Goal: Transaction & Acquisition: Book appointment/travel/reservation

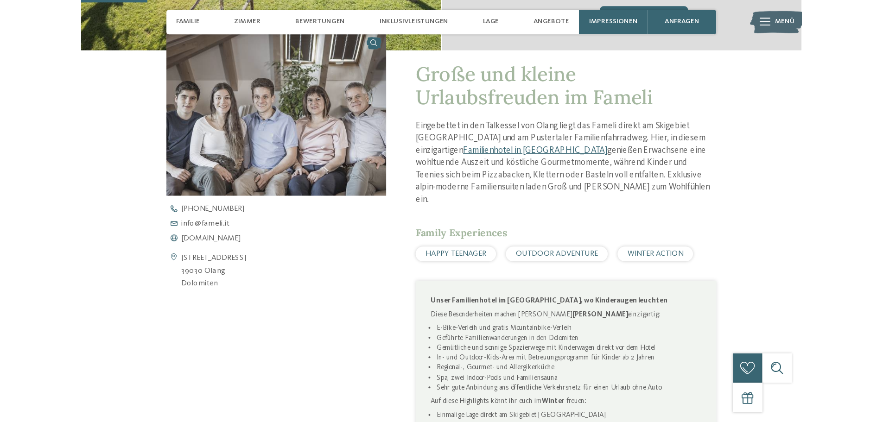
scroll to position [278, 0]
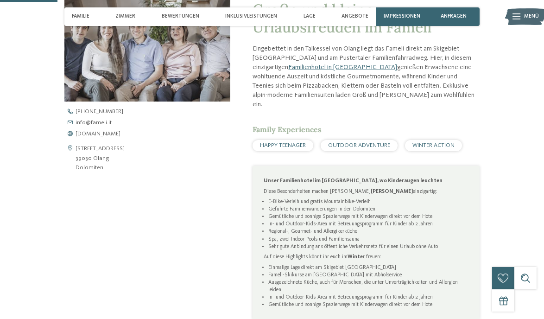
click at [436, 142] on span "WINTER ACTION" at bounding box center [434, 145] width 42 height 6
click at [404, 140] on div "HAPPY TEENAGER OUTDOOR ADVENTURE WINTER ACTION" at bounding box center [366, 145] width 227 height 11
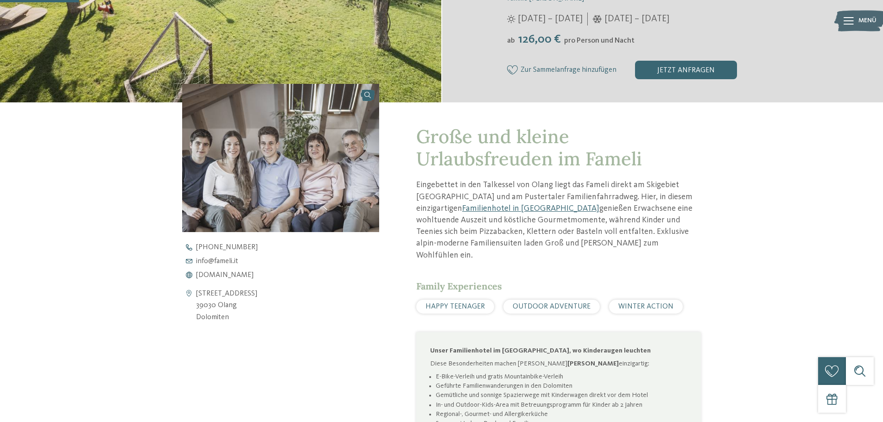
click at [544, 303] on span "WINTER ACTION" at bounding box center [646, 306] width 55 height 7
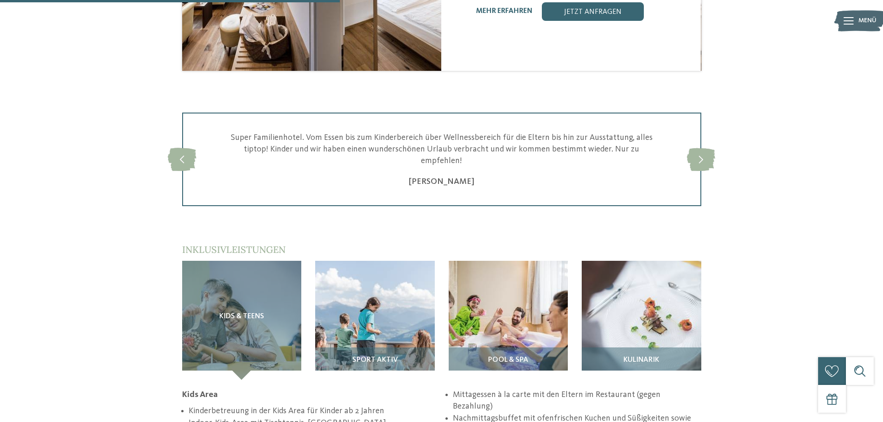
scroll to position [1252, 0]
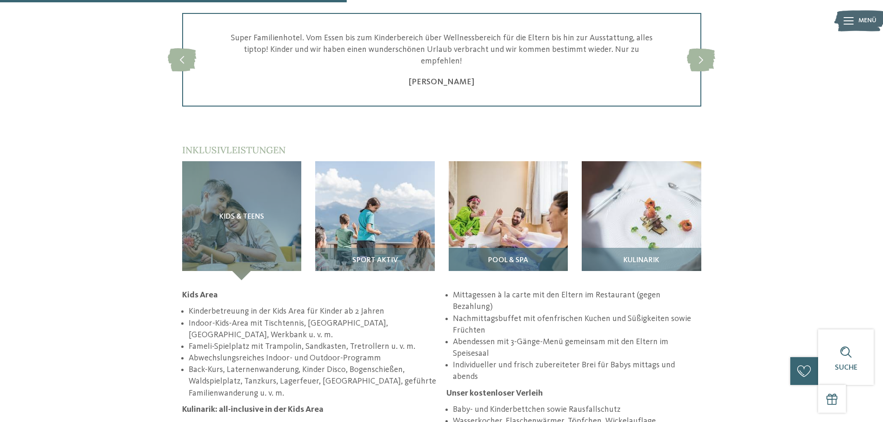
click at [517, 257] on span "Pool & Spa" at bounding box center [508, 261] width 40 height 8
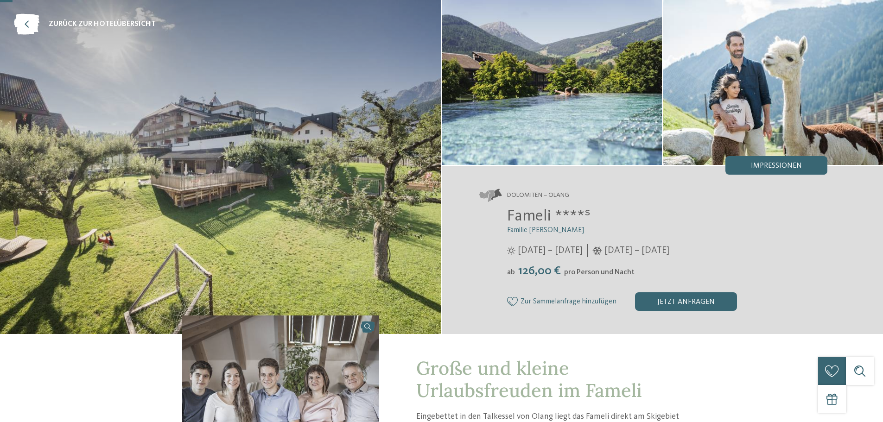
scroll to position [0, 0]
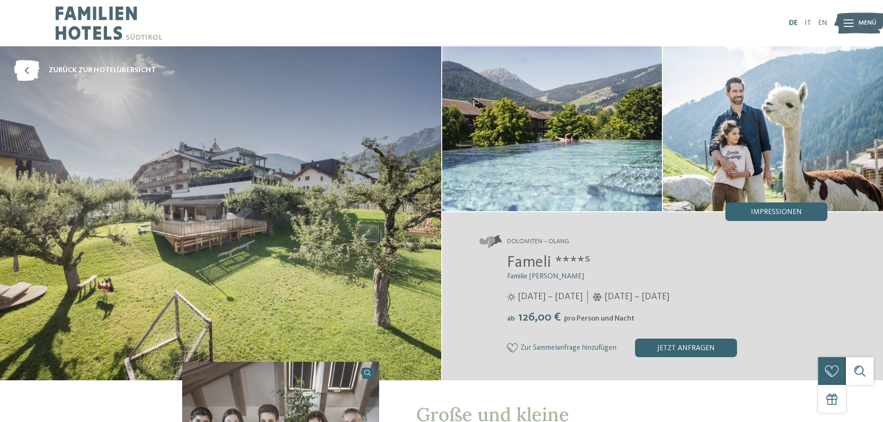
click at [544, 19] on link "DE" at bounding box center [793, 22] width 9 height 7
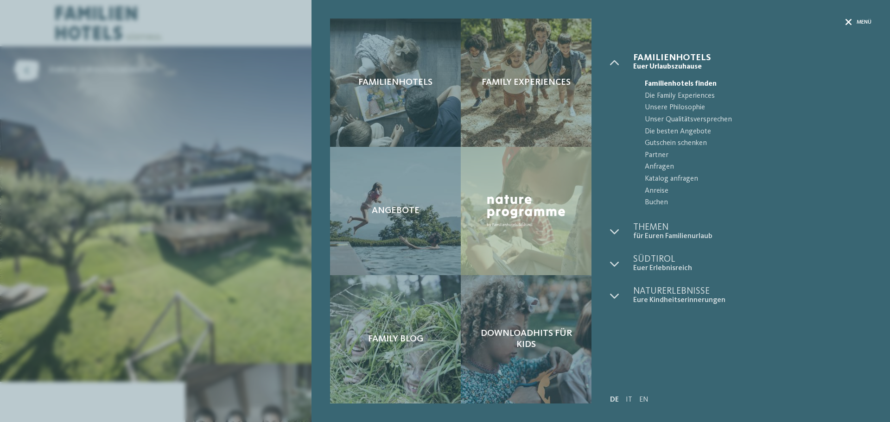
click at [850, 21] on icon at bounding box center [849, 22] width 6 height 6
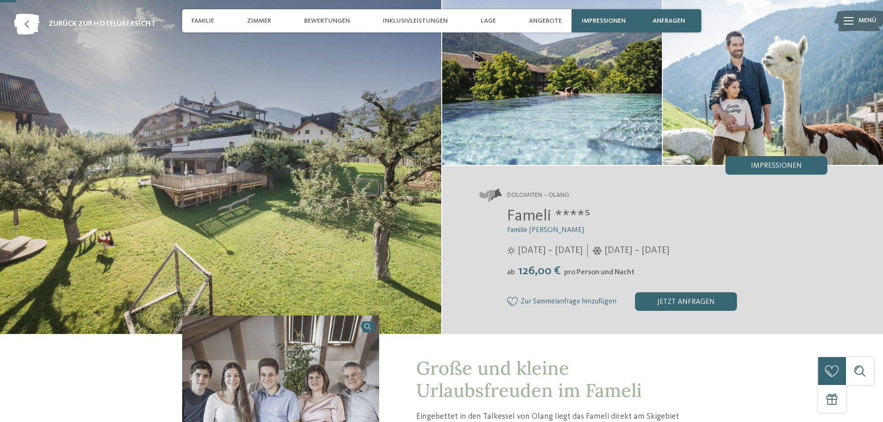
scroll to position [93, 0]
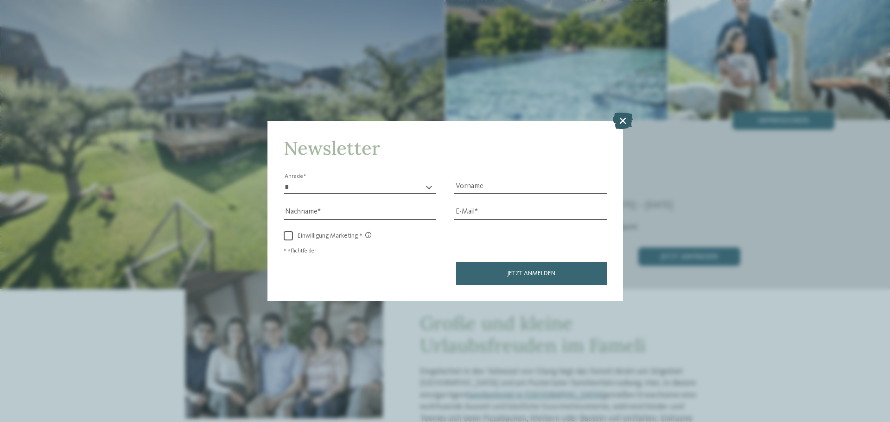
click at [621, 122] on icon at bounding box center [623, 121] width 20 height 16
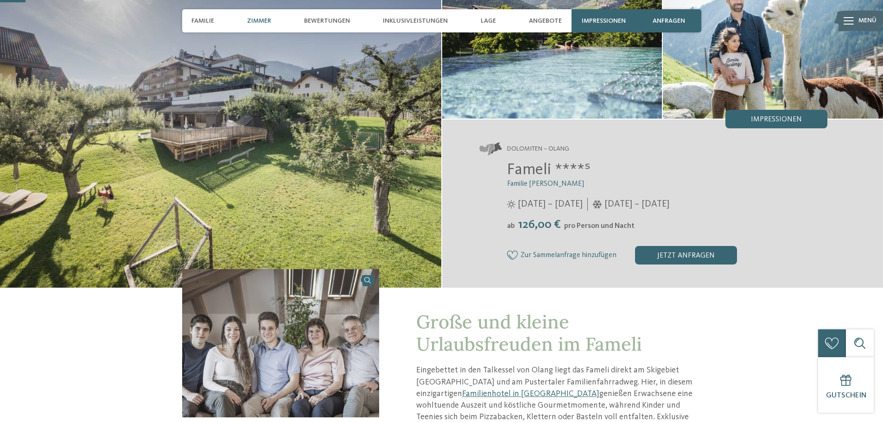
click at [259, 23] on span "Zimmer" at bounding box center [259, 21] width 24 height 8
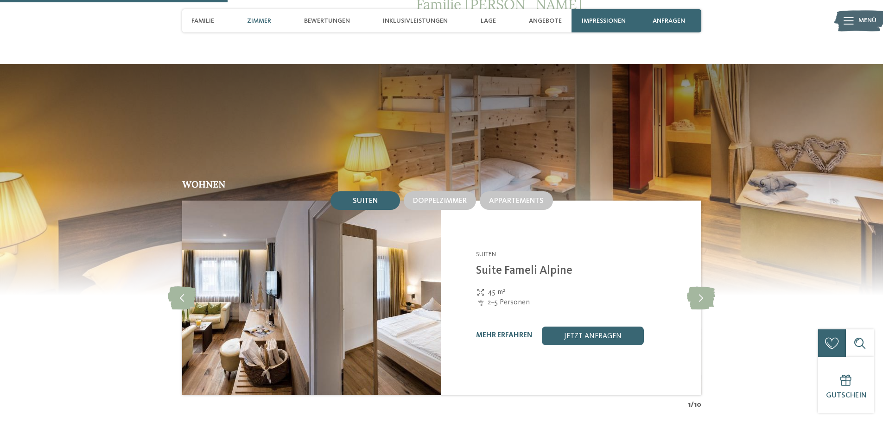
scroll to position [829, 0]
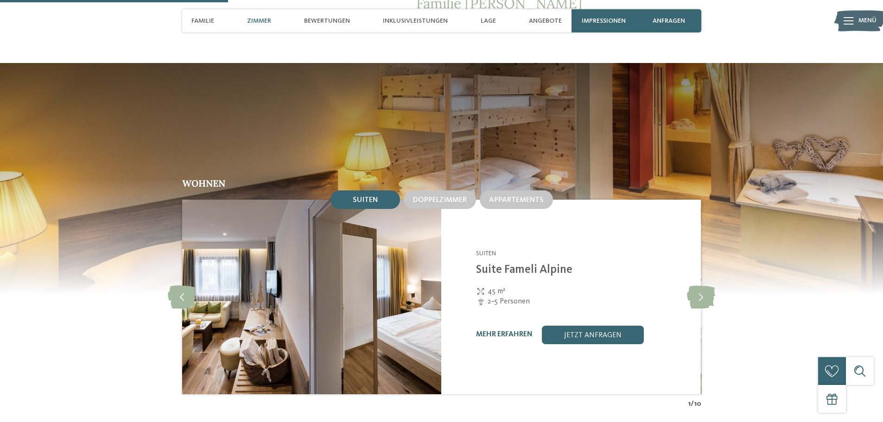
click at [366, 197] on span "Suiten" at bounding box center [365, 200] width 25 height 7
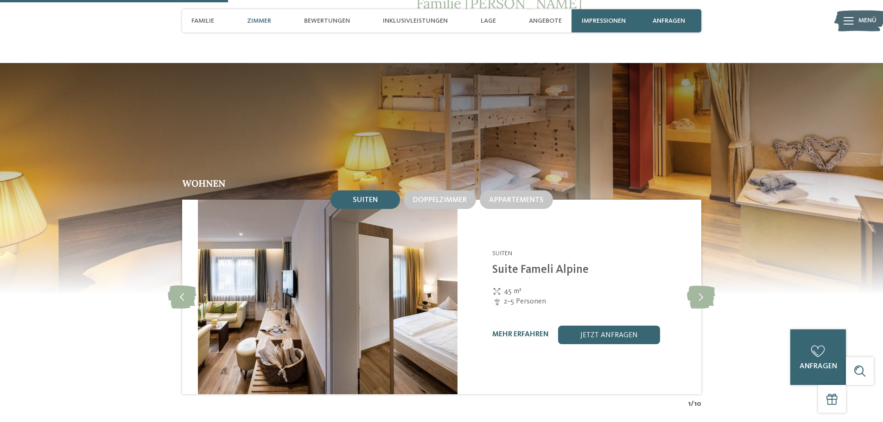
drag, startPoint x: 475, startPoint y: 258, endPoint x: 491, endPoint y: 259, distance: 16.3
click at [491, 259] on div "Fameli Olang - Dolomiten Suiten Suite Fameli Alpine 45 m² 2–5 Personen ab 110,0…" at bounding box center [588, 297] width 260 height 195
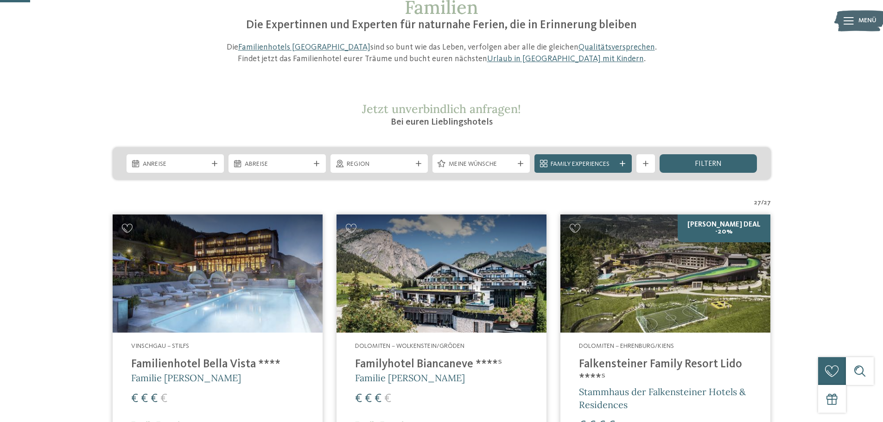
scroll to position [62, 0]
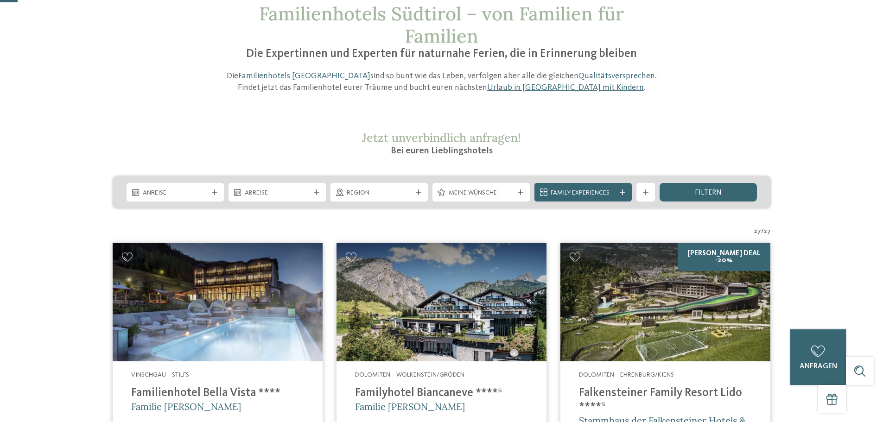
click at [423, 191] on div "Region" at bounding box center [379, 192] width 97 height 19
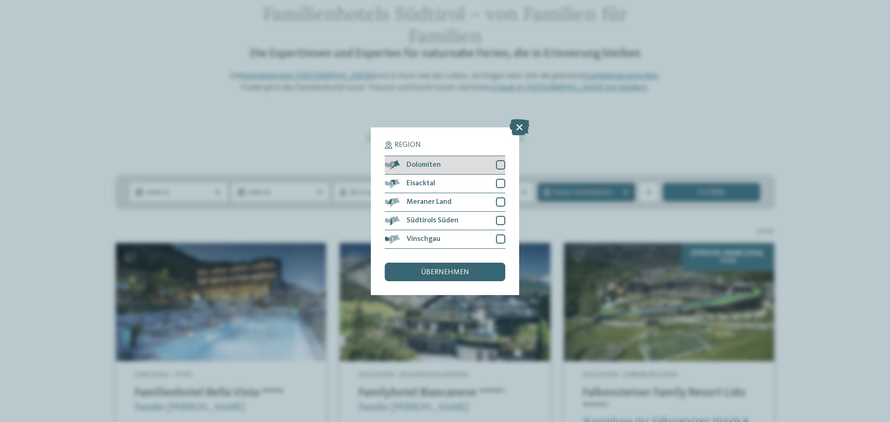
click at [471, 161] on div "Dolomiten" at bounding box center [445, 165] width 121 height 19
click at [503, 182] on div at bounding box center [500, 183] width 9 height 9
click at [476, 269] on div "übernehmen" at bounding box center [445, 272] width 121 height 19
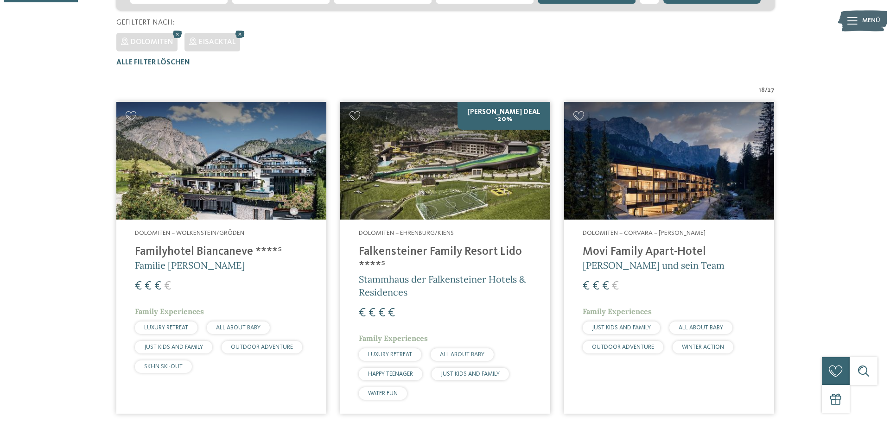
scroll to position [165, 0]
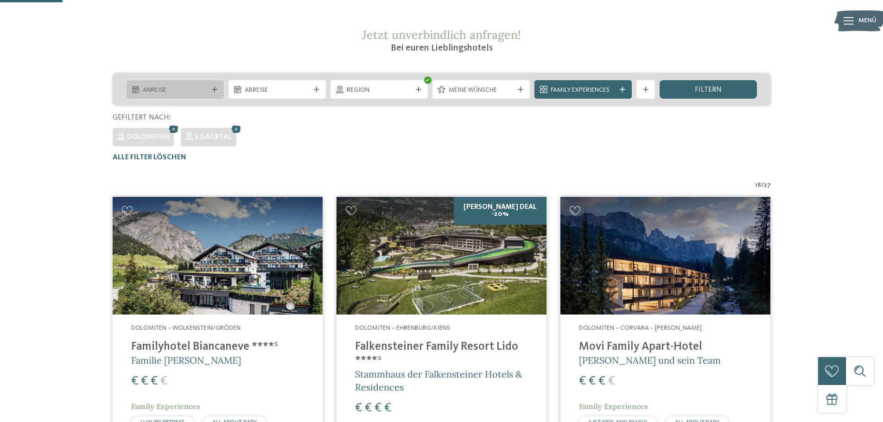
click at [212, 89] on icon at bounding box center [215, 90] width 6 height 6
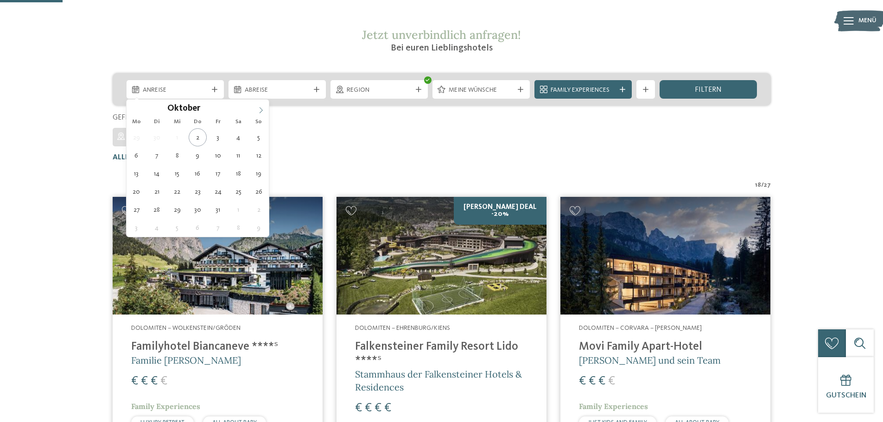
click at [261, 109] on icon at bounding box center [261, 110] width 6 height 6
type input "****"
click at [261, 109] on icon at bounding box center [261, 110] width 6 height 6
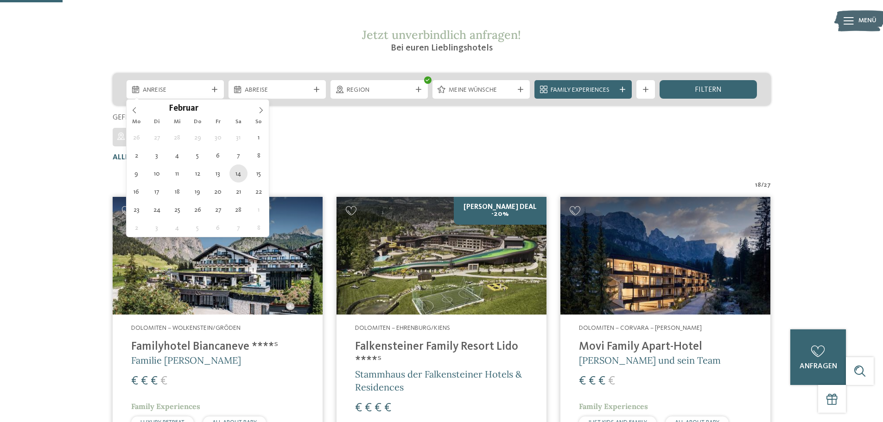
type div "14.02.2026"
type input "****"
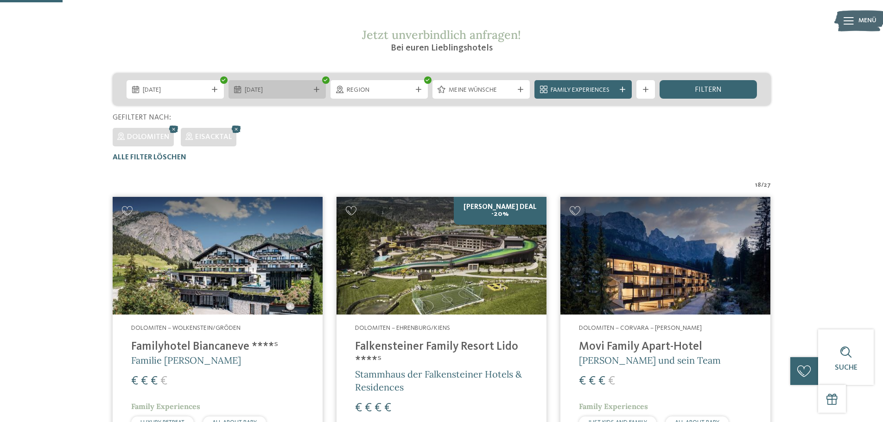
click at [280, 93] on span "14.02.2026" at bounding box center [277, 90] width 65 height 9
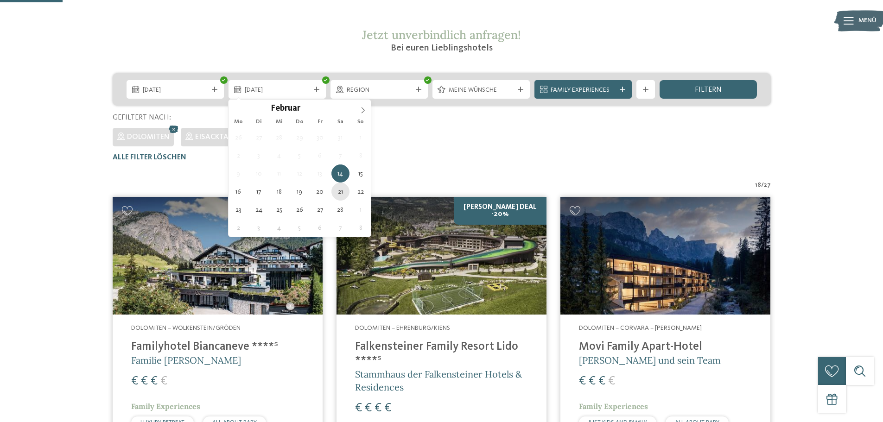
type div "21.02.2026"
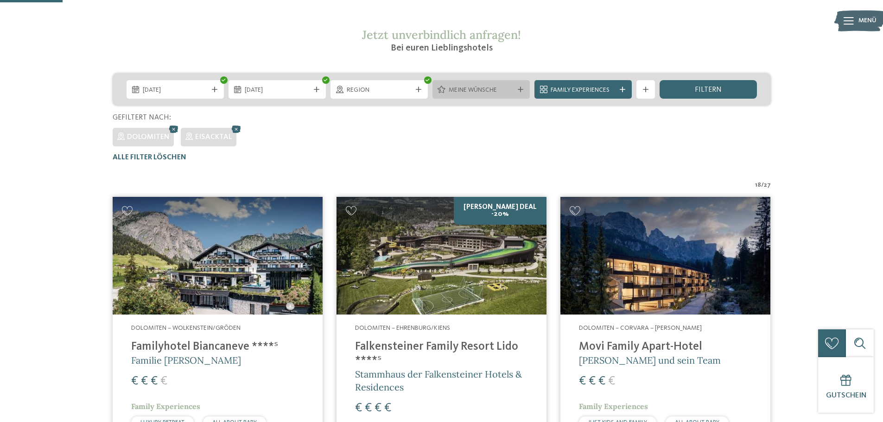
click at [517, 93] on div "Meine Wünsche" at bounding box center [481, 89] width 97 height 19
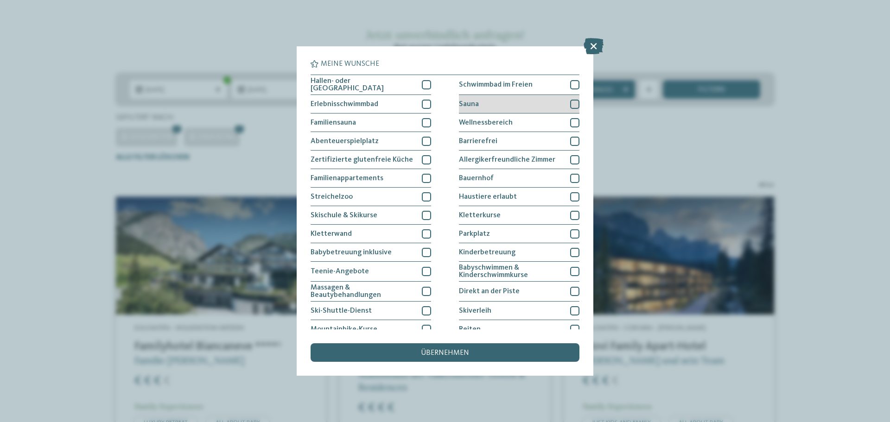
click at [570, 102] on div at bounding box center [574, 104] width 9 height 9
click at [571, 121] on div at bounding box center [574, 122] width 9 height 9
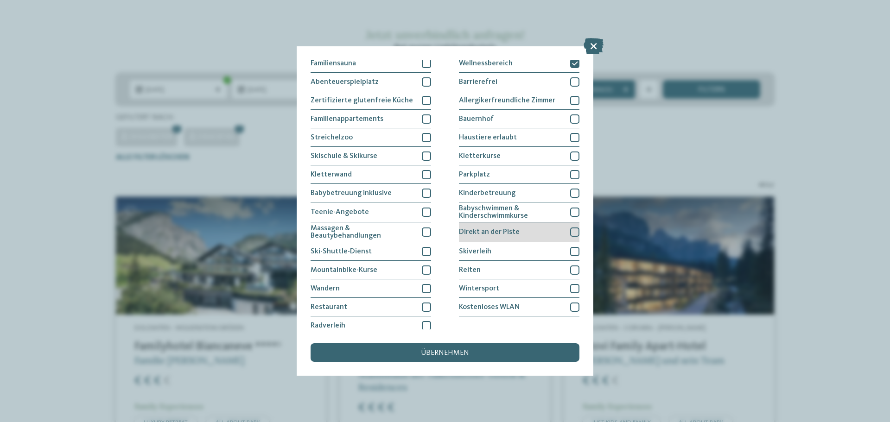
scroll to position [64, 0]
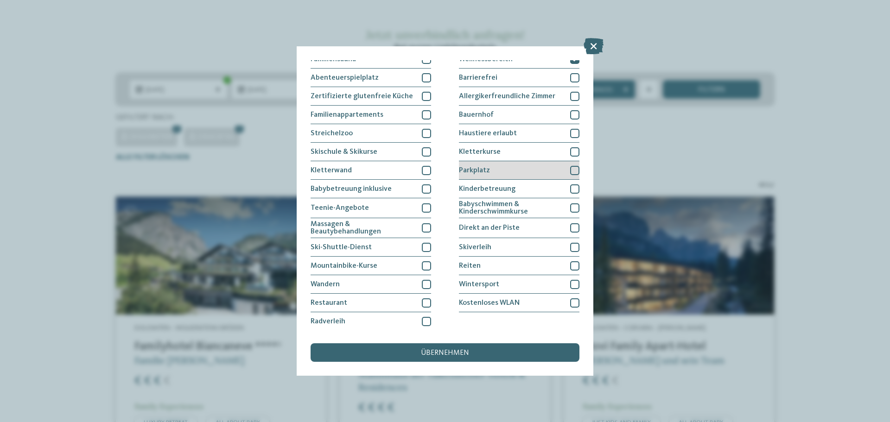
click at [570, 168] on div at bounding box center [574, 170] width 9 height 9
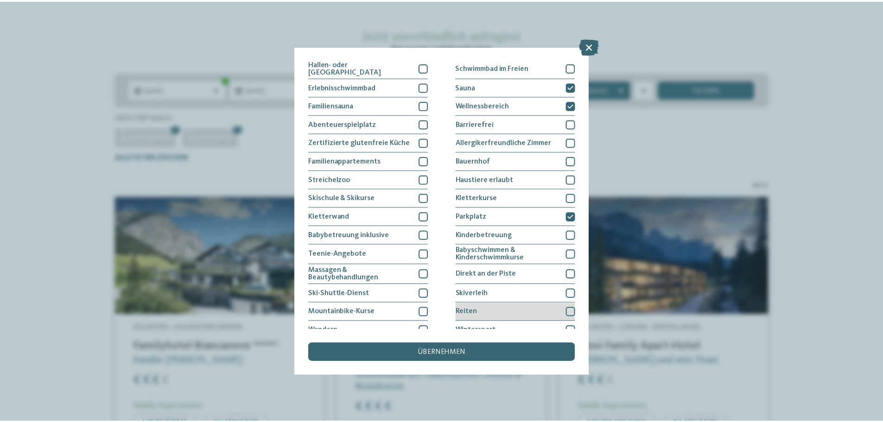
scroll to position [0, 0]
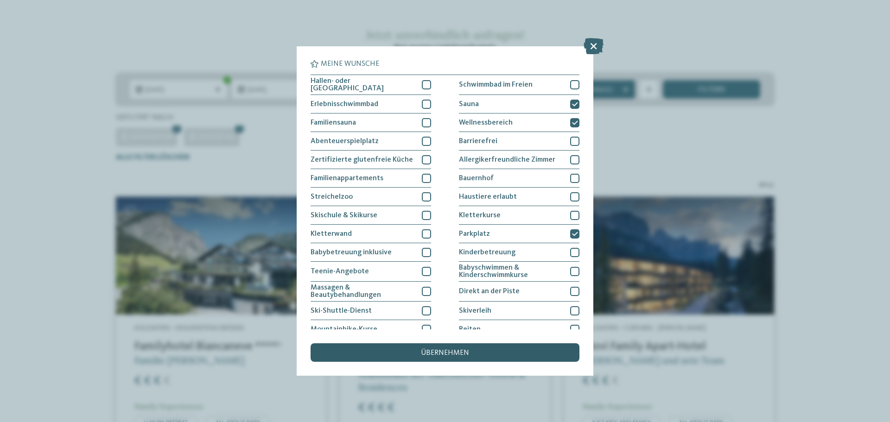
click at [516, 356] on div "übernehmen" at bounding box center [445, 353] width 269 height 19
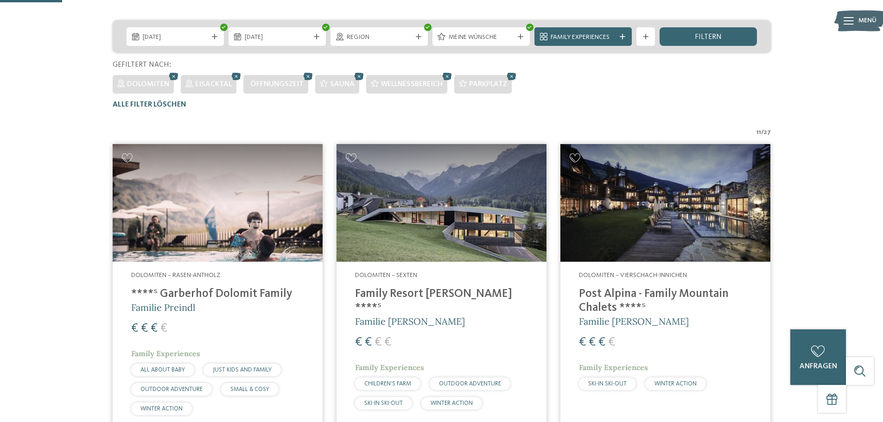
scroll to position [119, 0]
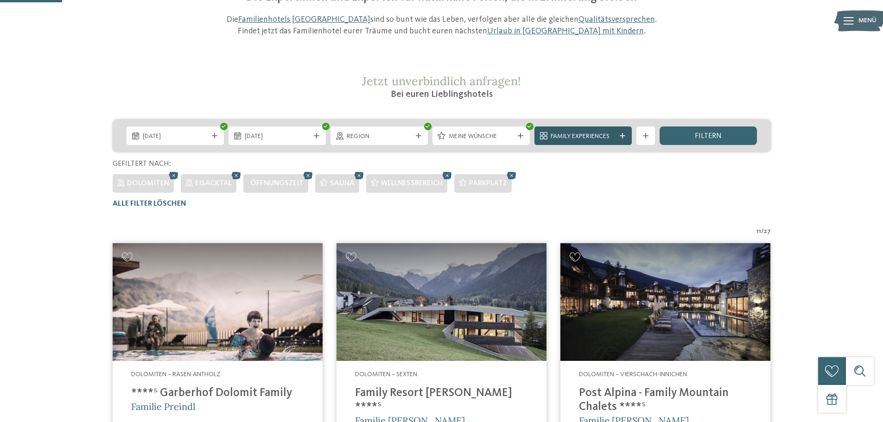
click at [622, 136] on icon at bounding box center [623, 136] width 6 height 6
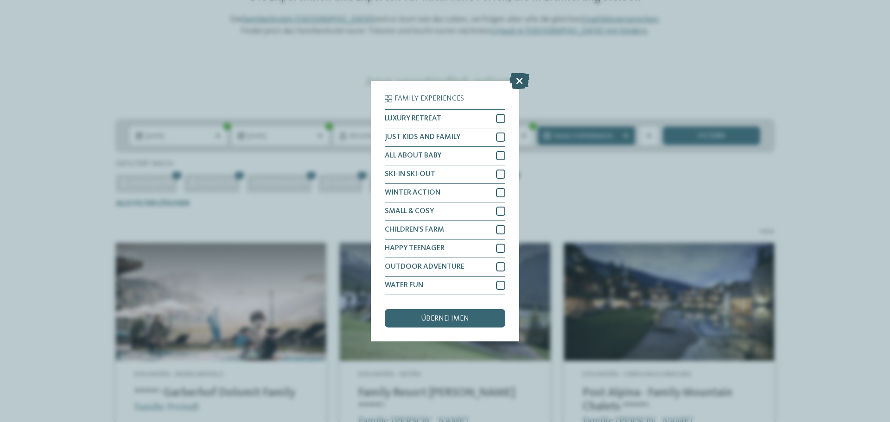
click at [518, 79] on icon at bounding box center [520, 80] width 20 height 16
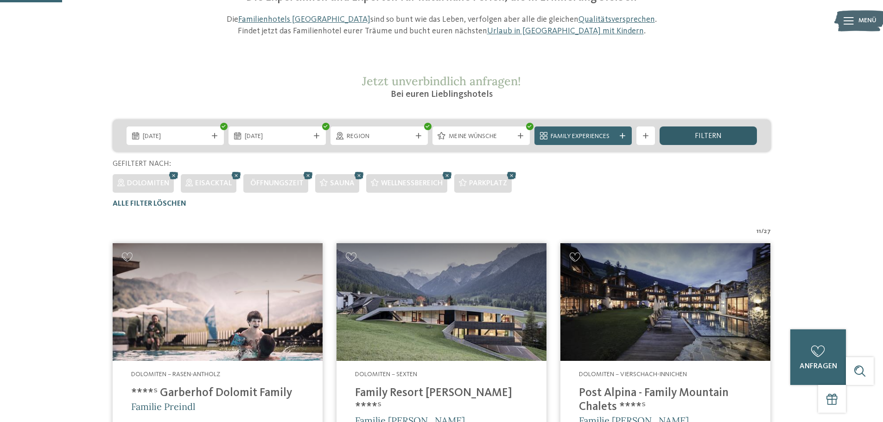
click at [677, 135] on div "filtern" at bounding box center [708, 136] width 97 height 19
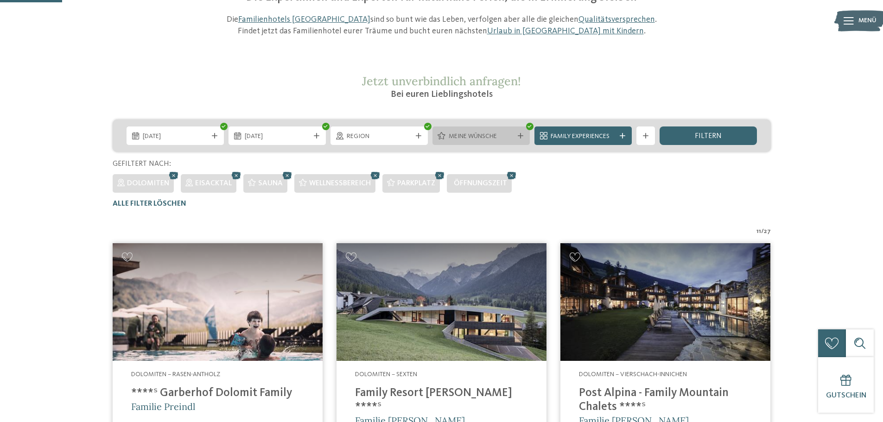
click at [513, 139] on span "Meine Wünsche" at bounding box center [481, 136] width 65 height 9
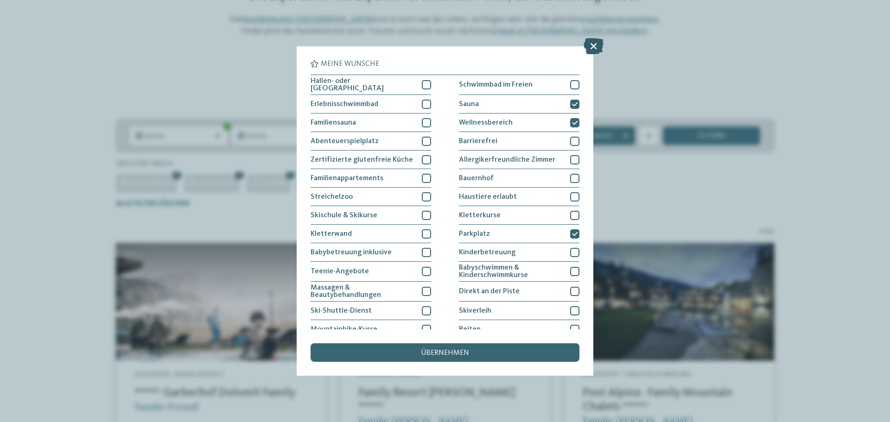
click at [594, 46] on icon at bounding box center [594, 46] width 20 height 16
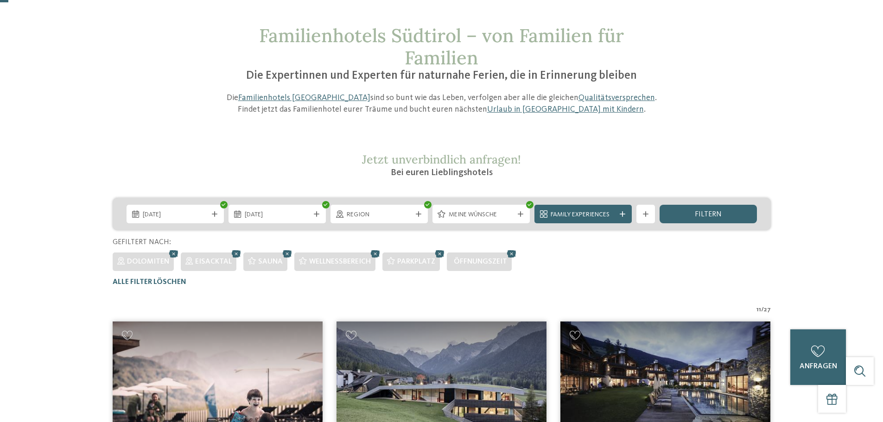
scroll to position [0, 0]
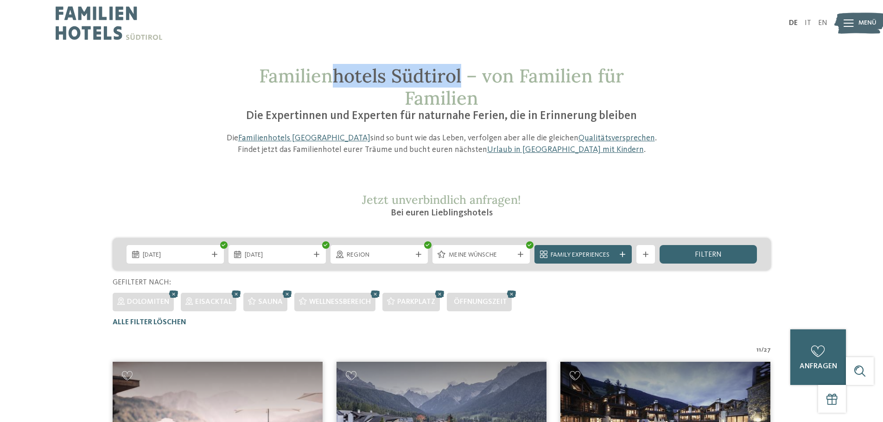
drag, startPoint x: 462, startPoint y: 75, endPoint x: 338, endPoint y: 77, distance: 124.3
click at [338, 77] on span "Familienhotels Südtirol – von Familien für Familien" at bounding box center [441, 87] width 365 height 46
copy span "hotels Südtirol"
